Goal: Navigation & Orientation: Find specific page/section

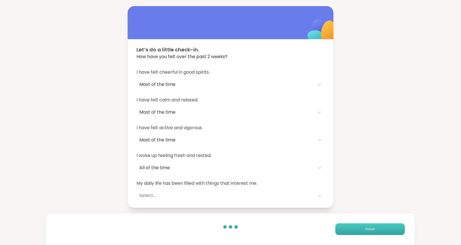
drag, startPoint x: 0, startPoint y: 0, endPoint x: 389, endPoint y: 233, distance: 453.2
click at [389, 233] on button "Finish" at bounding box center [370, 230] width 70 height 12
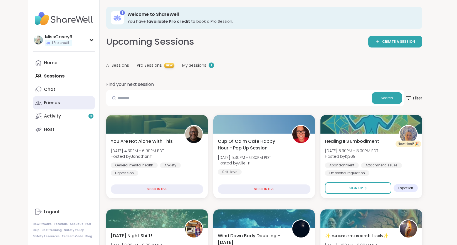
click at [63, 106] on link "Friends" at bounding box center [64, 102] width 62 height 13
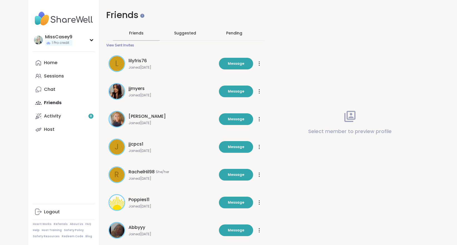
click at [187, 35] on span "Suggested" at bounding box center [185, 33] width 22 height 6
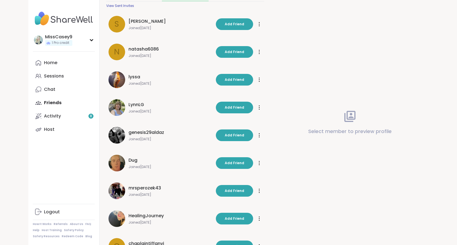
scroll to position [112, 0]
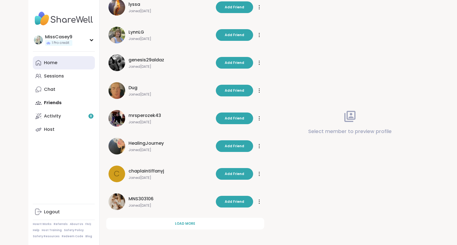
click at [69, 65] on link "Home" at bounding box center [64, 62] width 62 height 13
